Goal: Task Accomplishment & Management: Use online tool/utility

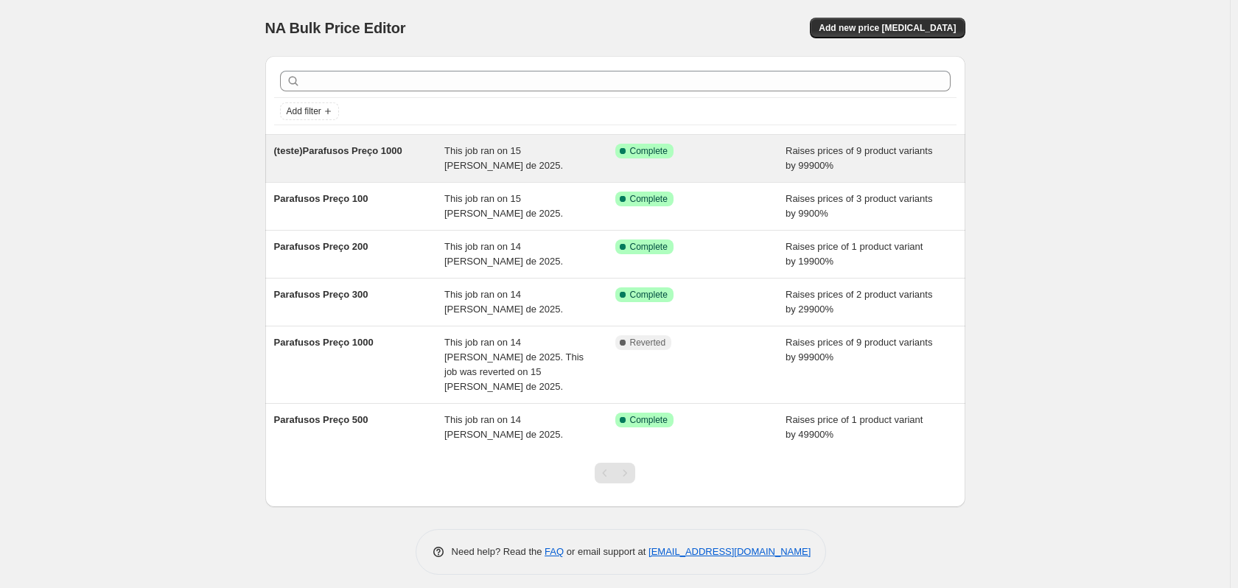
click at [333, 169] on div "(teste)Parafusos Preço 1000" at bounding box center [359, 158] width 171 height 29
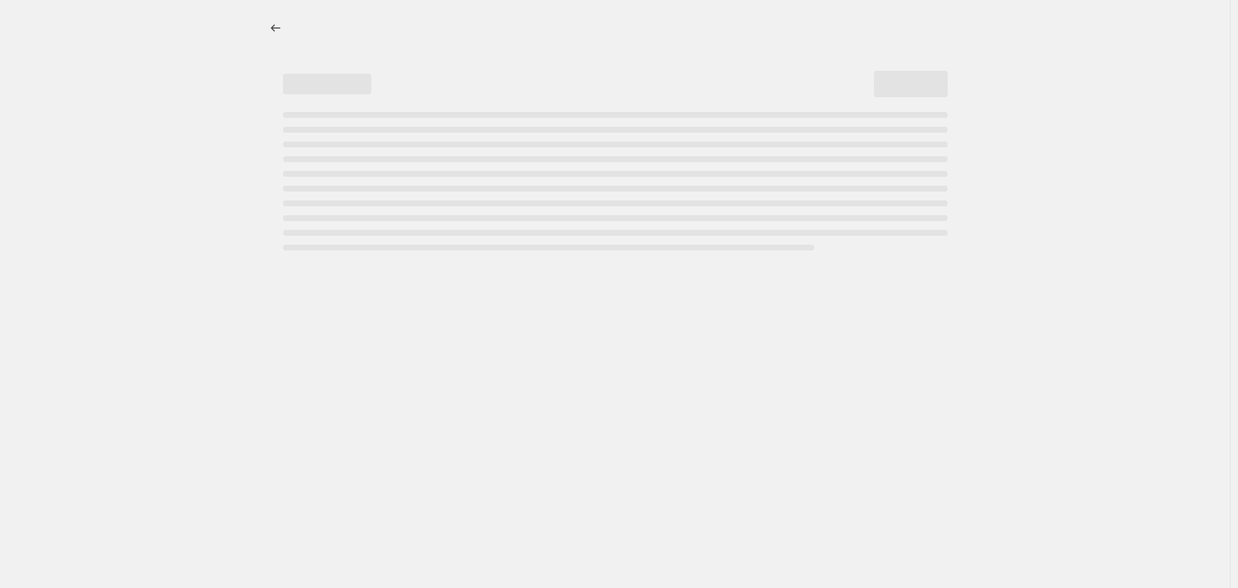
select select "percentage"
select select "no_change"
select select "collection"
